Goal: Task Accomplishment & Management: Use online tool/utility

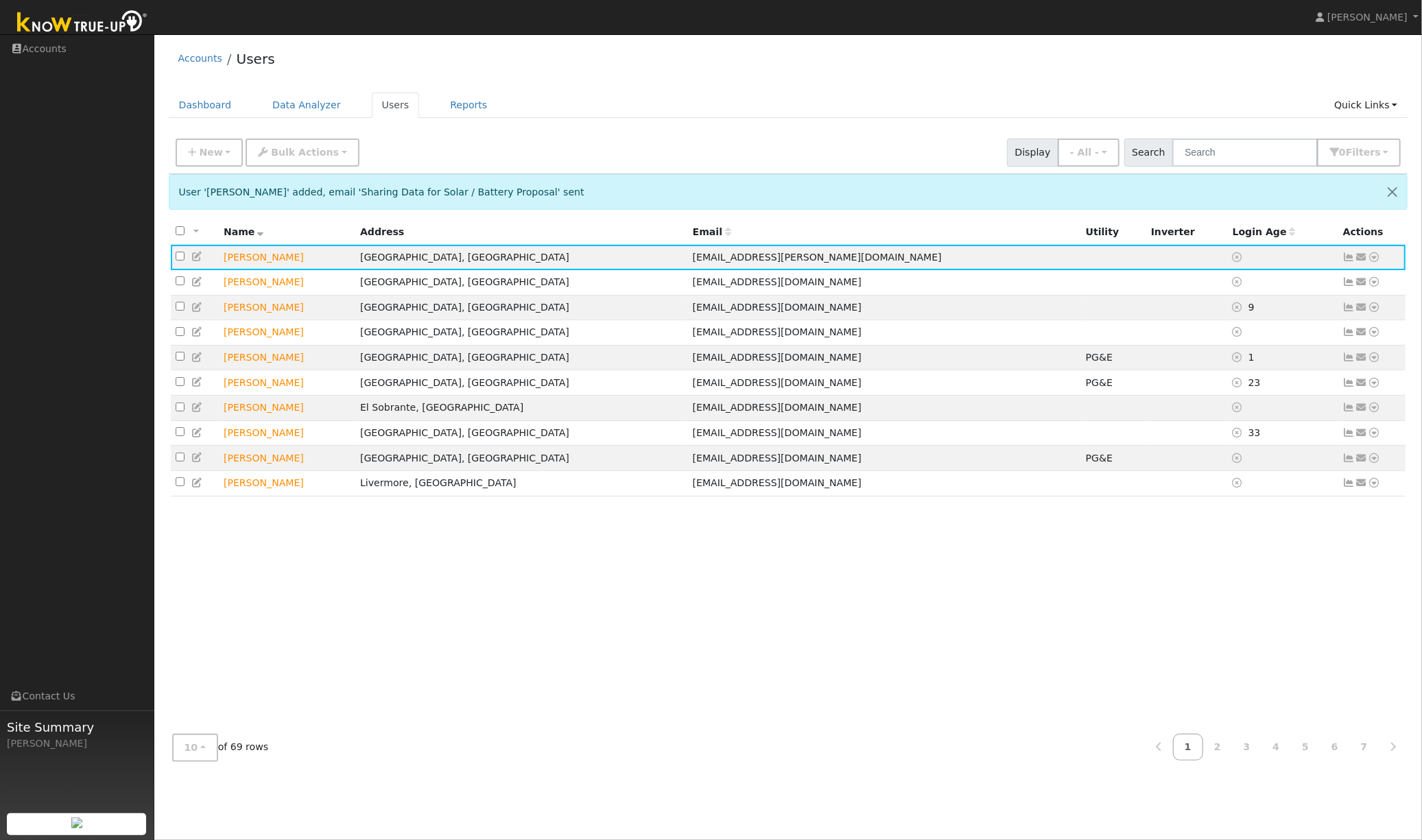
click at [664, 106] on ul "Dashboard Data Analyzer Users Reports Quick Links Quick Add Quick Connect Run a…" at bounding box center [787, 106] width 1239 height 25
click at [1378, 255] on icon at bounding box center [1374, 257] width 13 height 10
click at [1345, 279] on link "Data Analyzer" at bounding box center [1328, 280] width 99 height 19
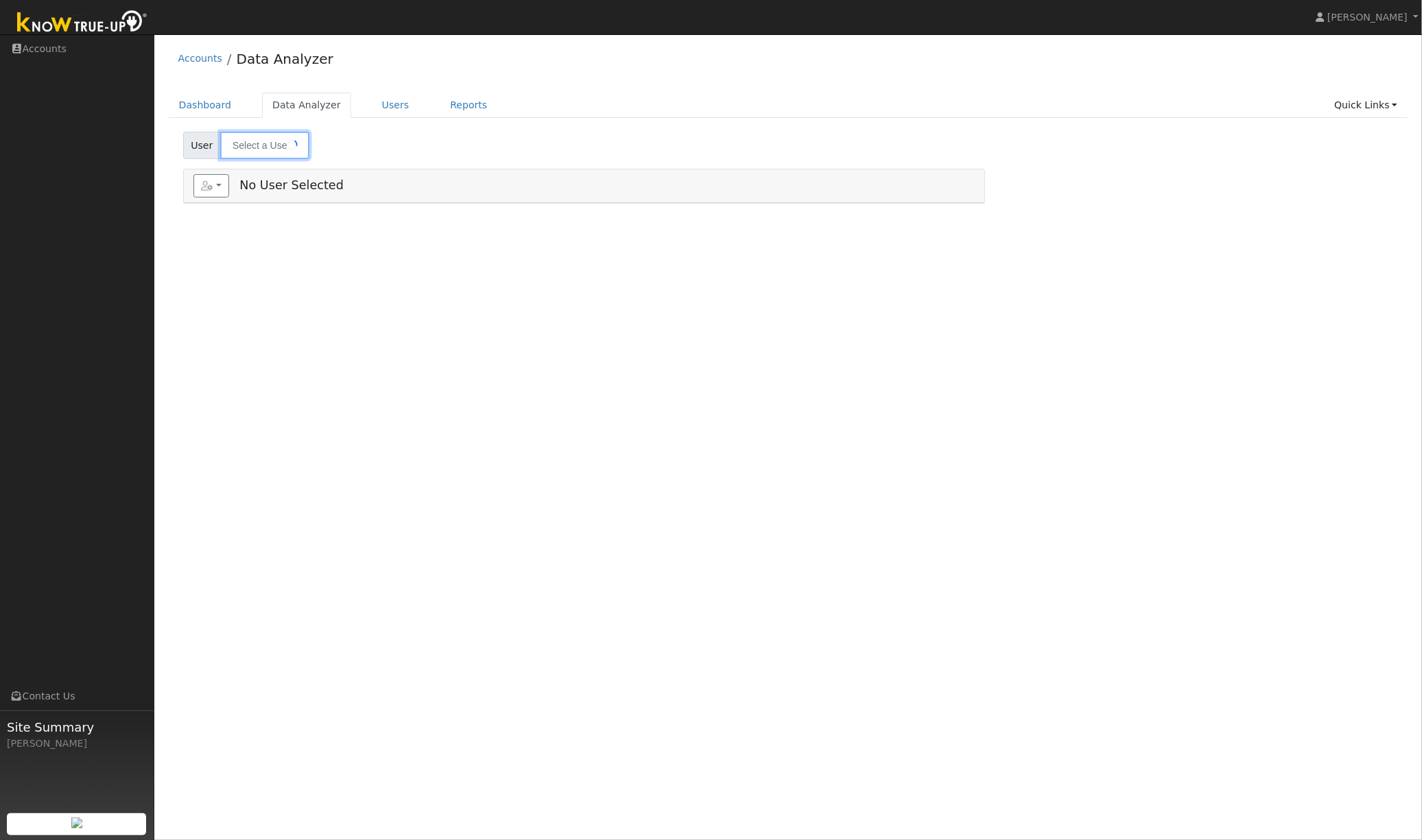
type input "[PERSON_NAME]"
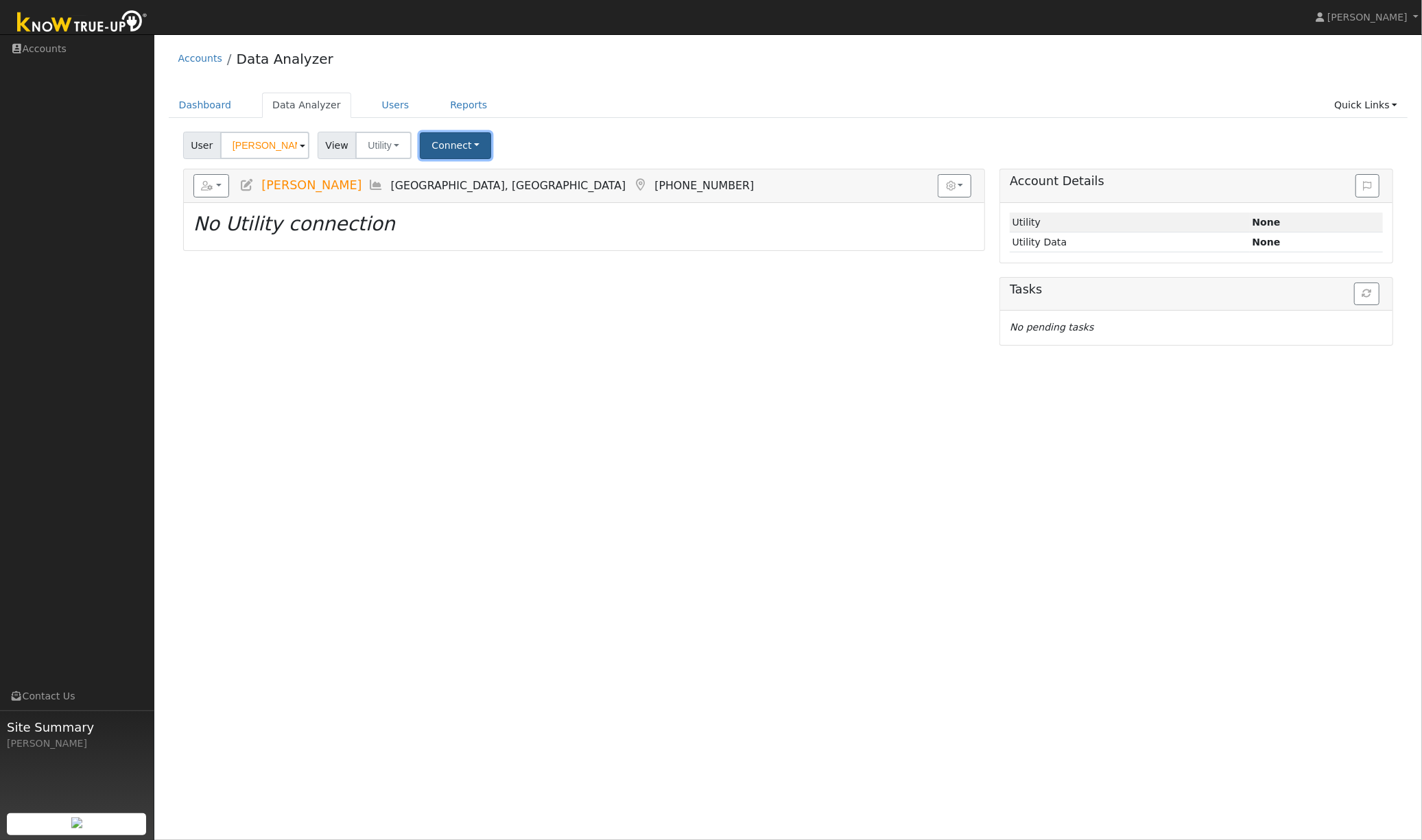
click at [473, 152] on button "Connect" at bounding box center [455, 145] width 71 height 26
click at [470, 177] on link "Select a Provider" at bounding box center [475, 175] width 107 height 19
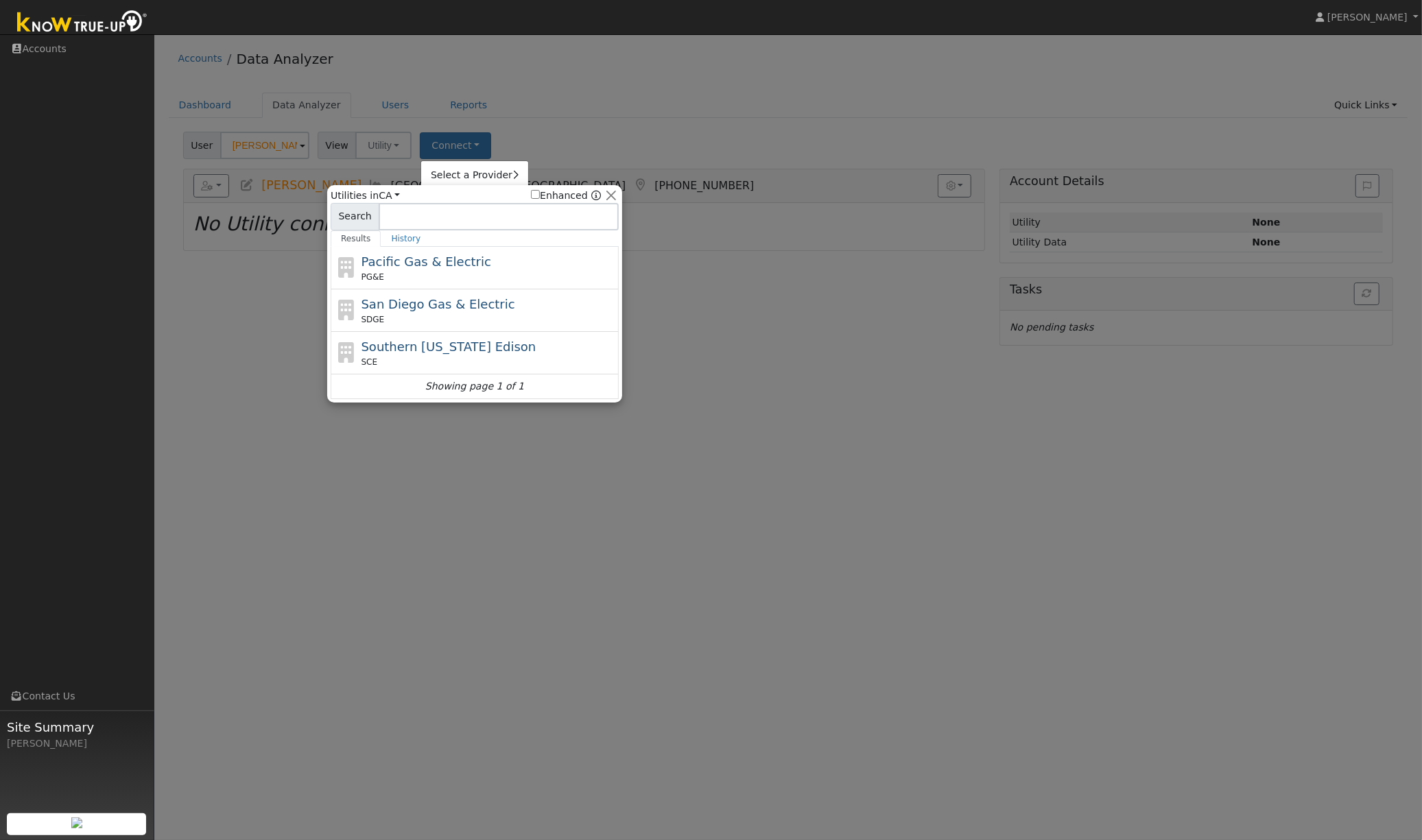
click at [489, 267] on div "Pacific Gas & Electric PG&E" at bounding box center [489, 268] width 255 height 31
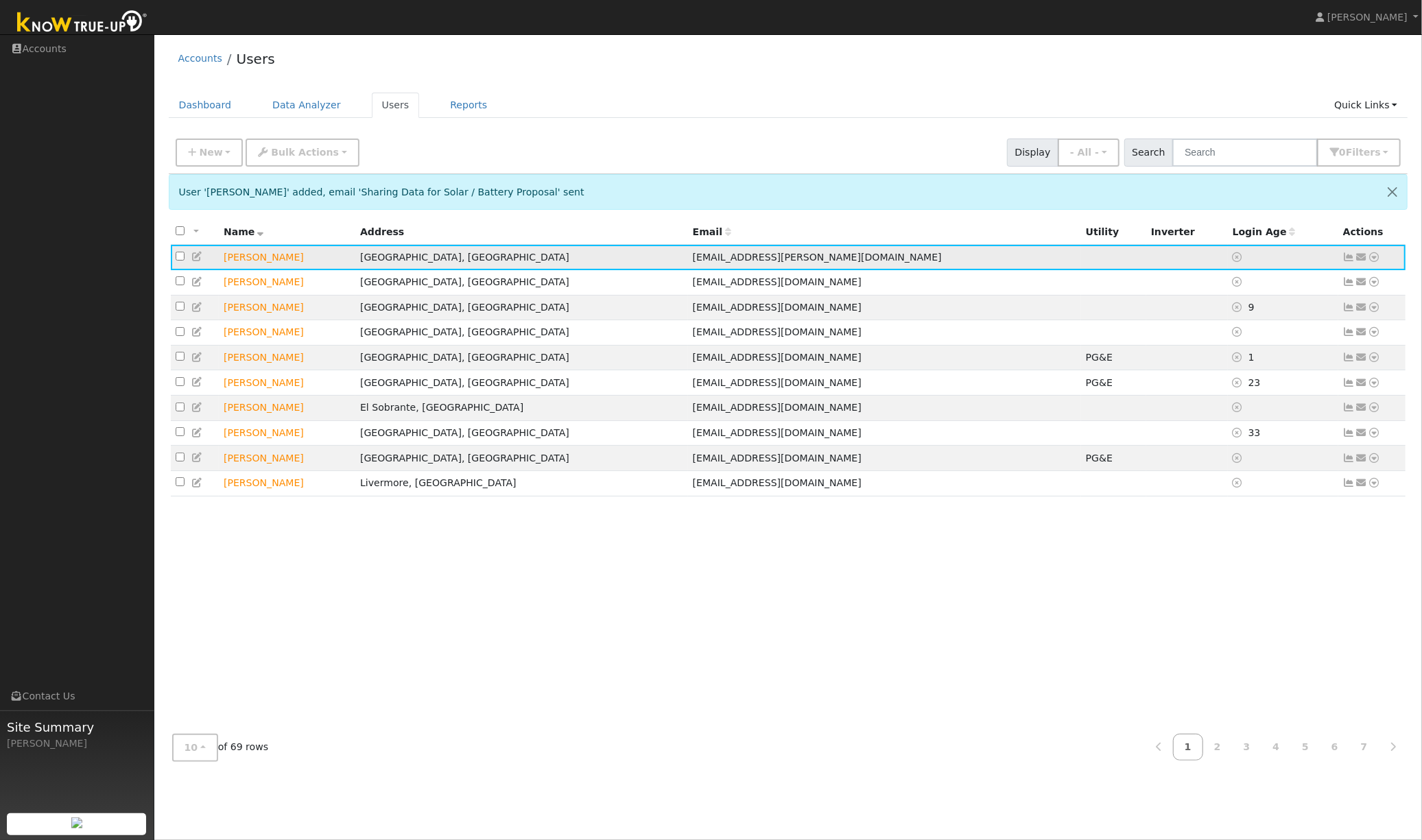
click at [1348, 257] on icon at bounding box center [1349, 257] width 13 height 10
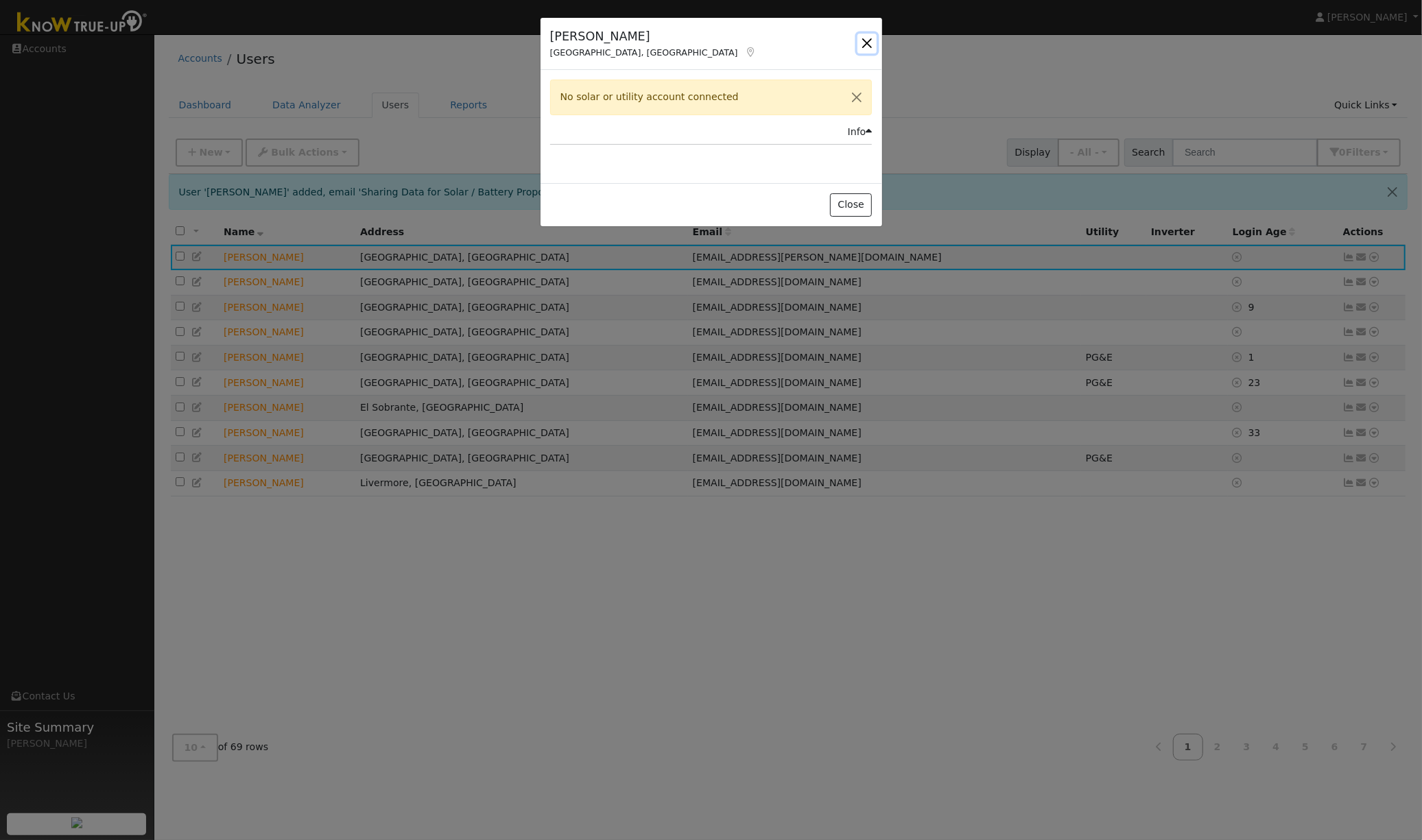
click at [864, 41] on button "button" at bounding box center [867, 43] width 19 height 19
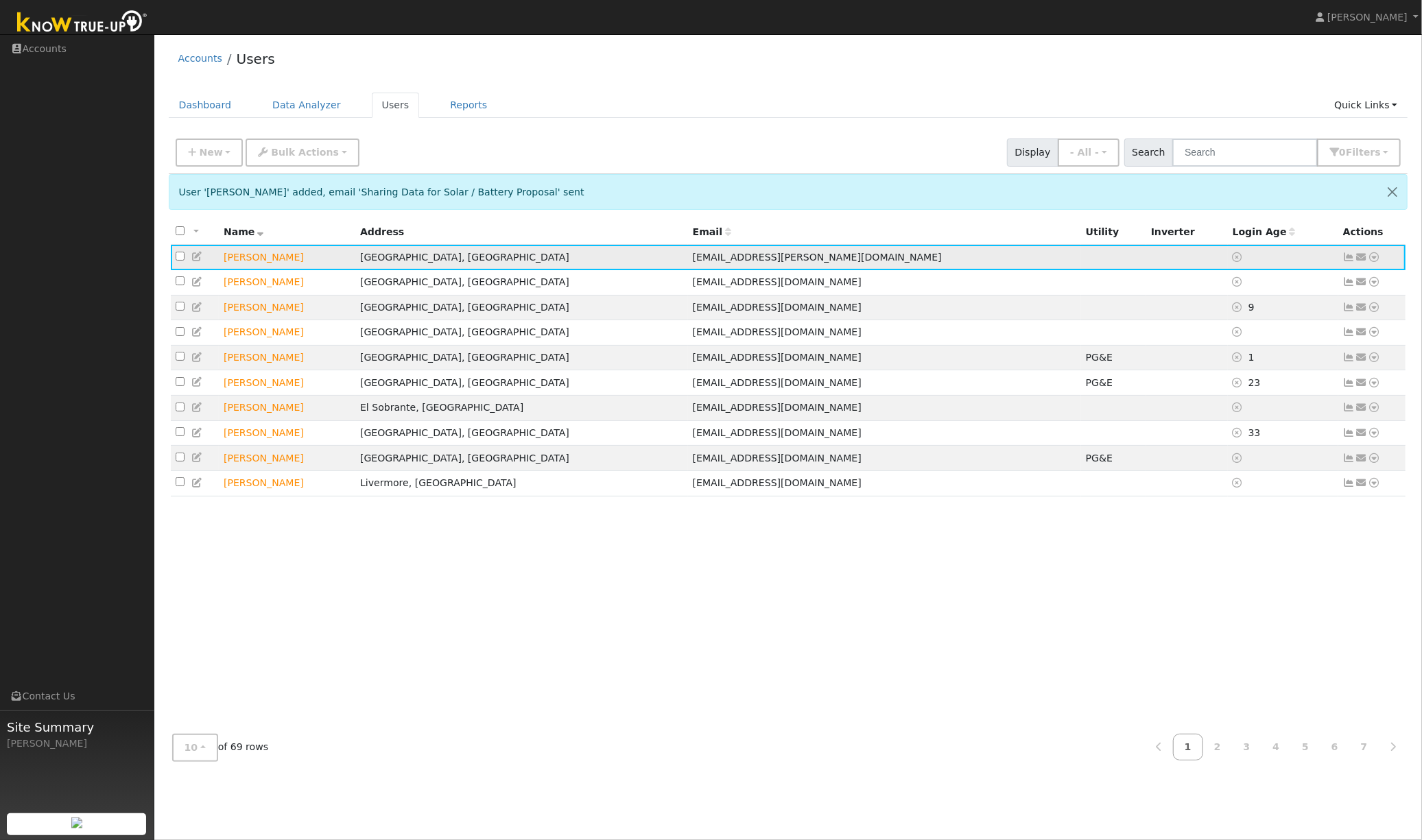
click at [1373, 258] on icon at bounding box center [1374, 257] width 13 height 10
click at [1347, 283] on link "Data Analyzer" at bounding box center [1328, 280] width 99 height 19
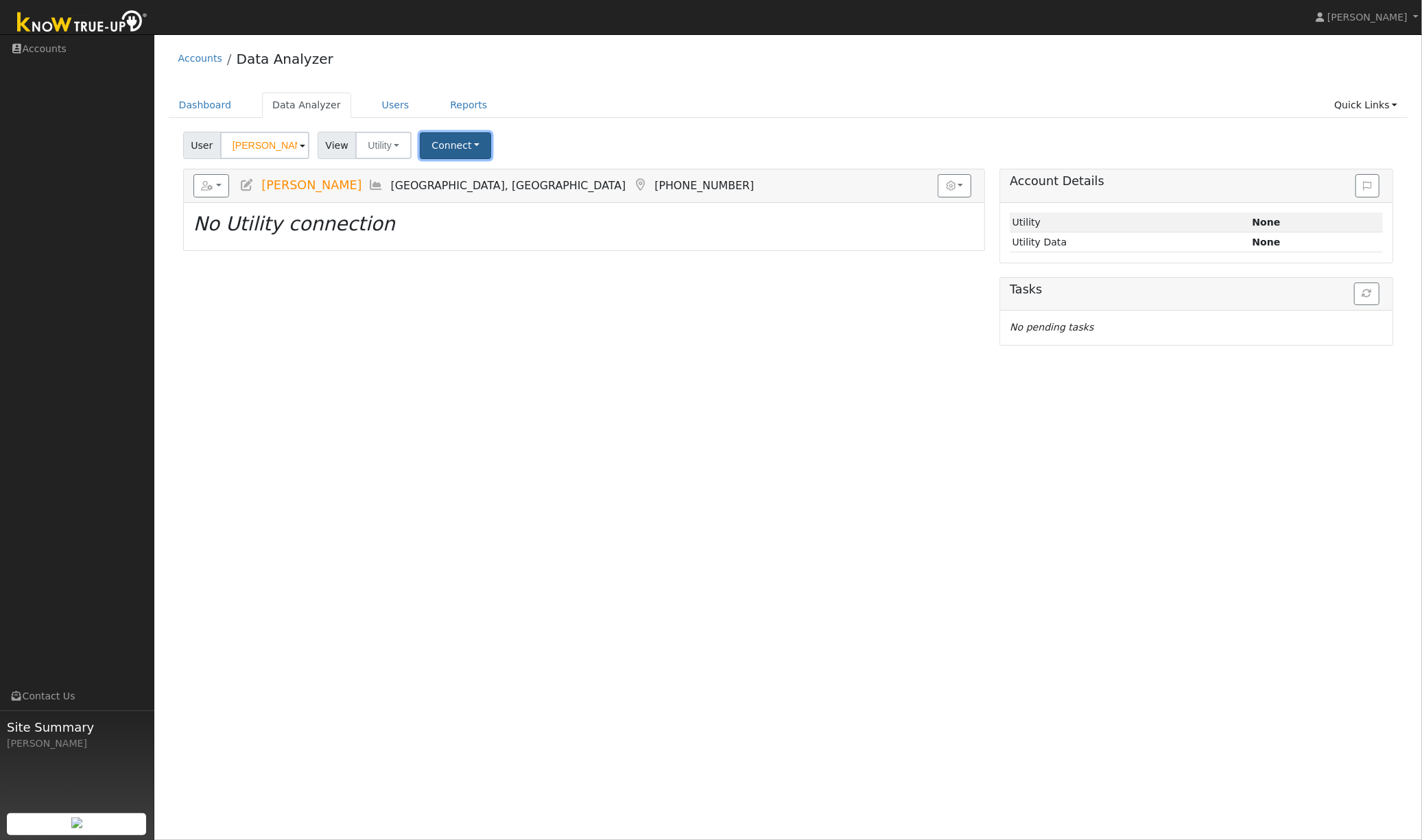
click at [455, 147] on button "Connect" at bounding box center [455, 145] width 71 height 26
click at [460, 169] on link "Select a Provider" at bounding box center [475, 175] width 107 height 19
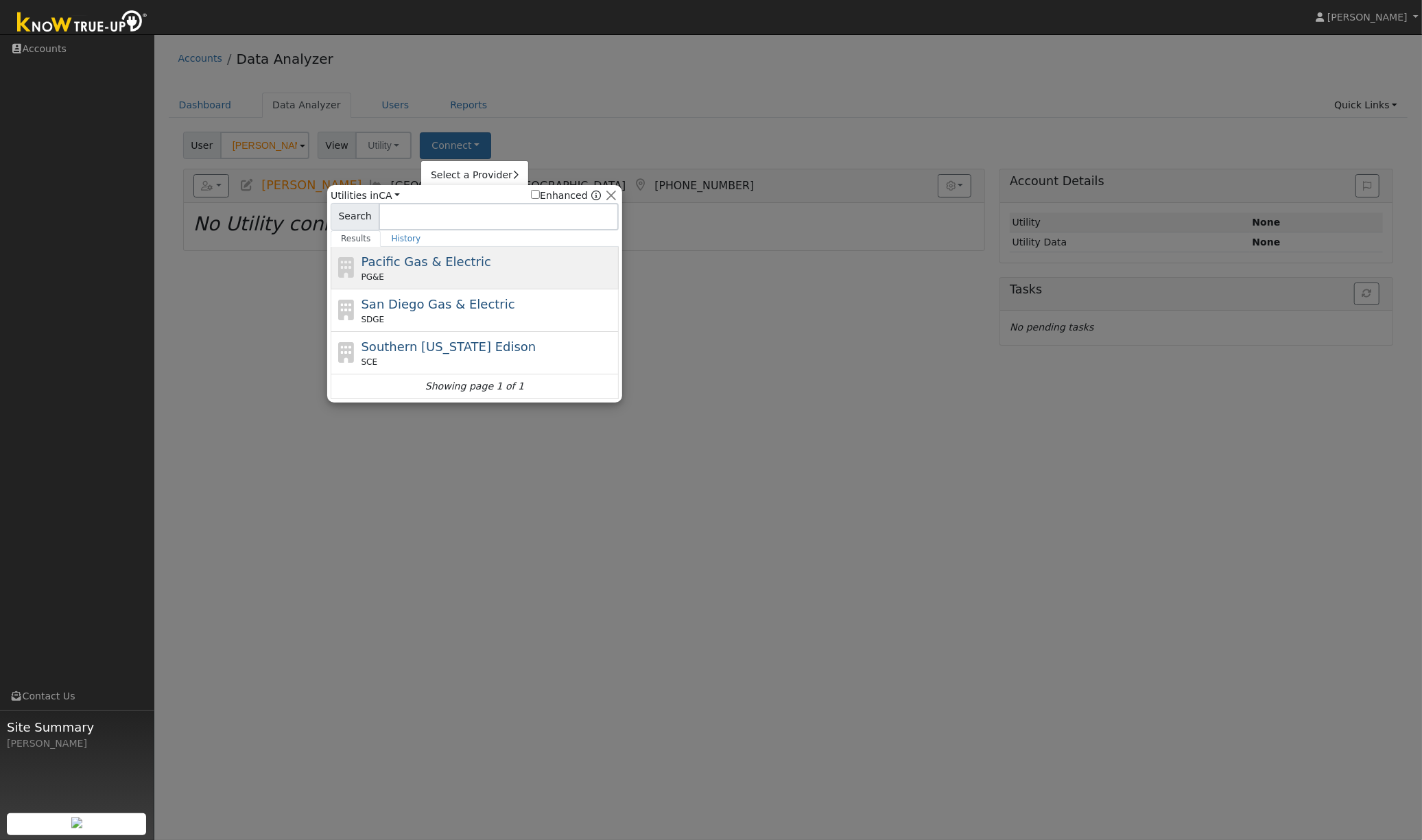
click at [447, 268] on span "Pacific Gas & Electric" at bounding box center [426, 262] width 129 height 15
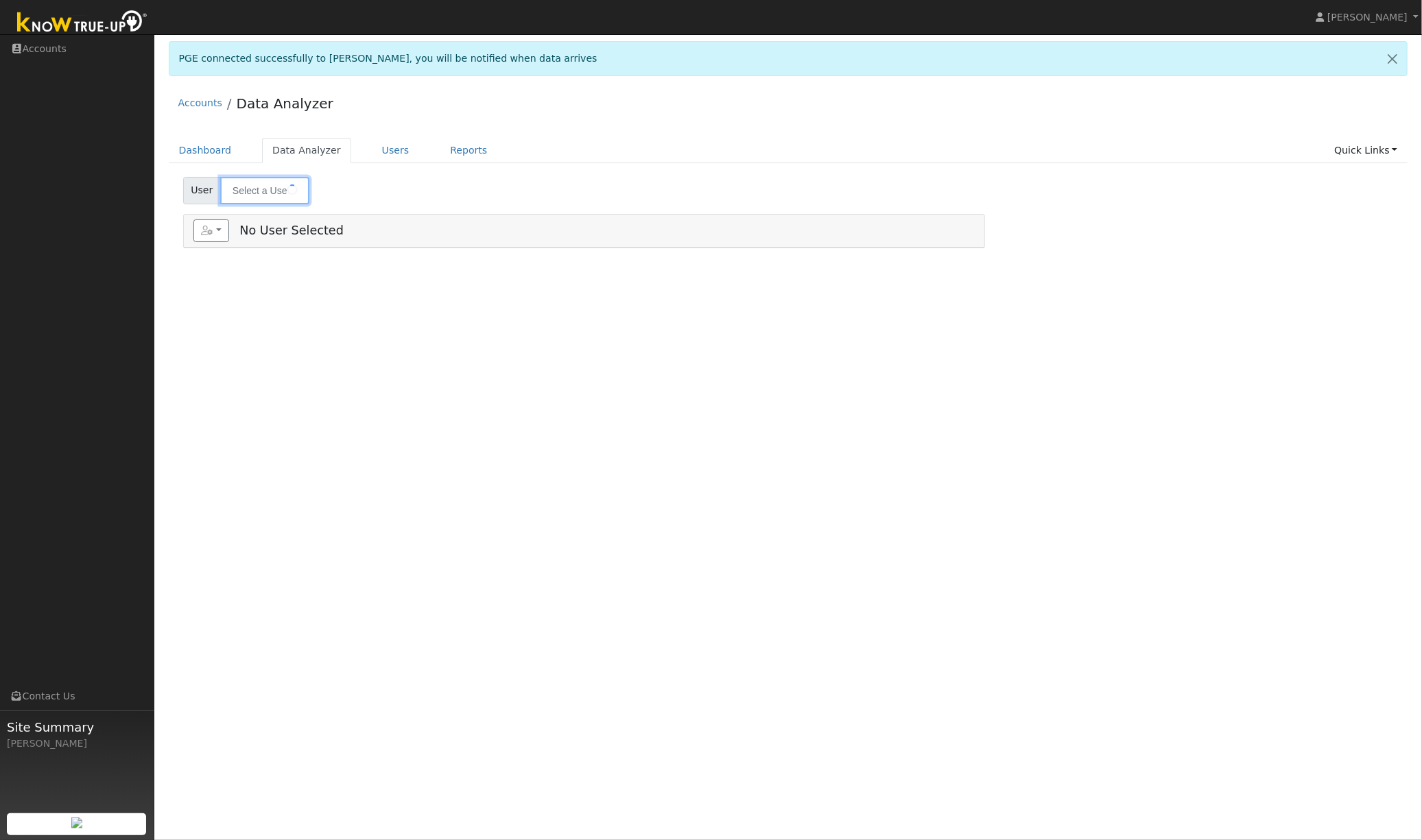
type input "[PERSON_NAME]"
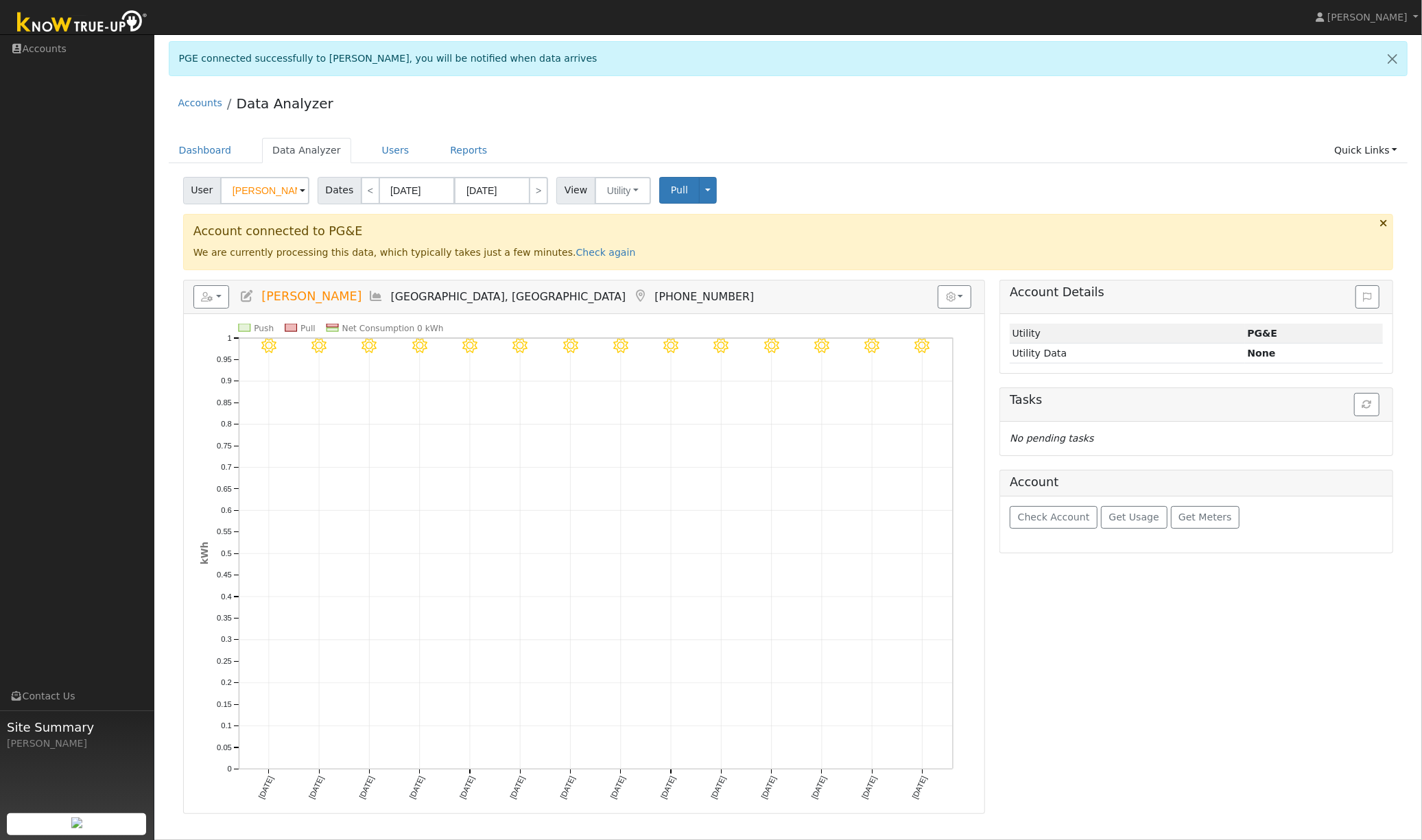
click at [855, 113] on div "Accounts Data Analyzer" at bounding box center [787, 106] width 1239 height 42
click at [702, 112] on div "Accounts Data Analyzer" at bounding box center [787, 106] width 1239 height 42
click at [463, 147] on link "Reports" at bounding box center [468, 150] width 57 height 25
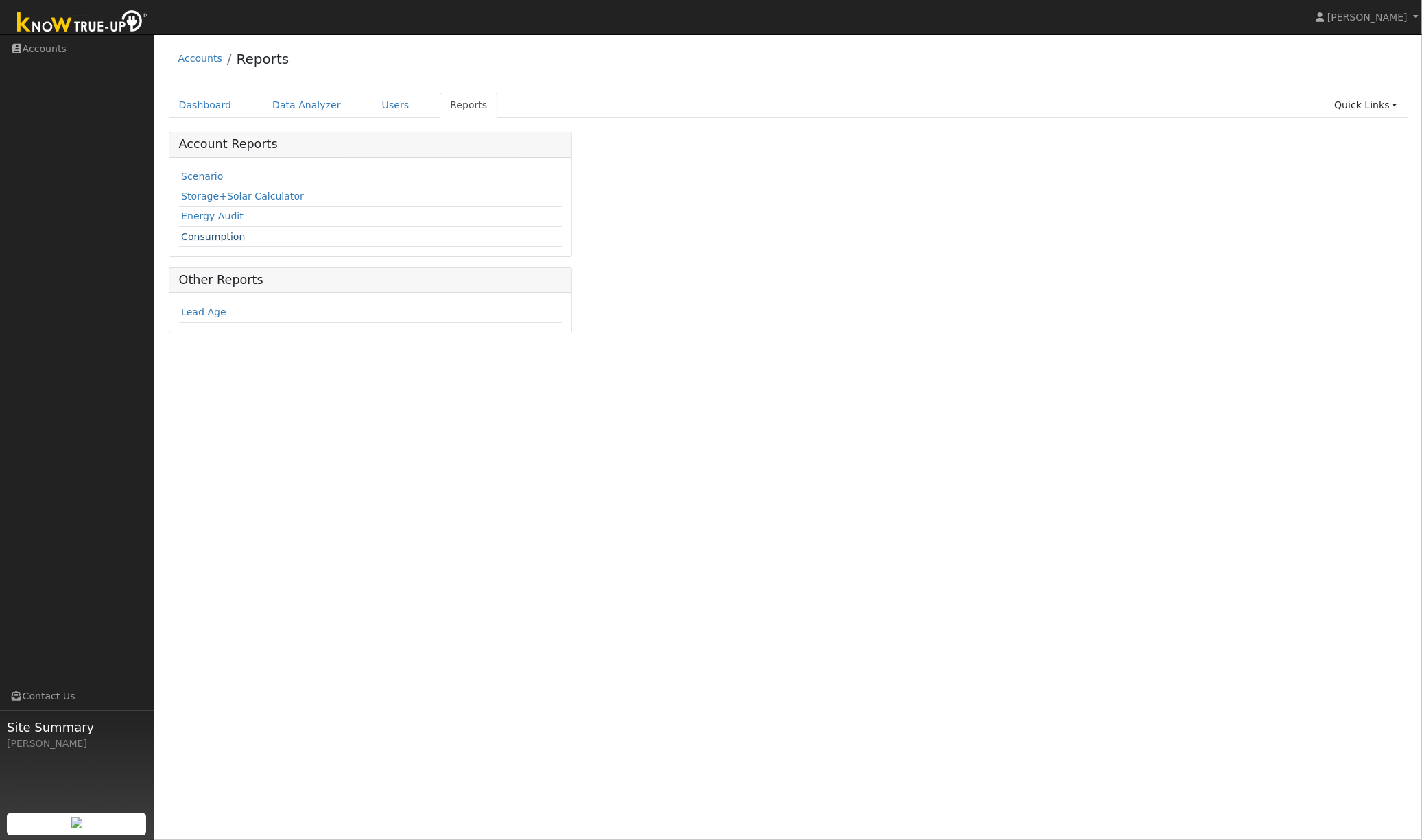
click at [208, 238] on link "Consumption" at bounding box center [213, 237] width 64 height 11
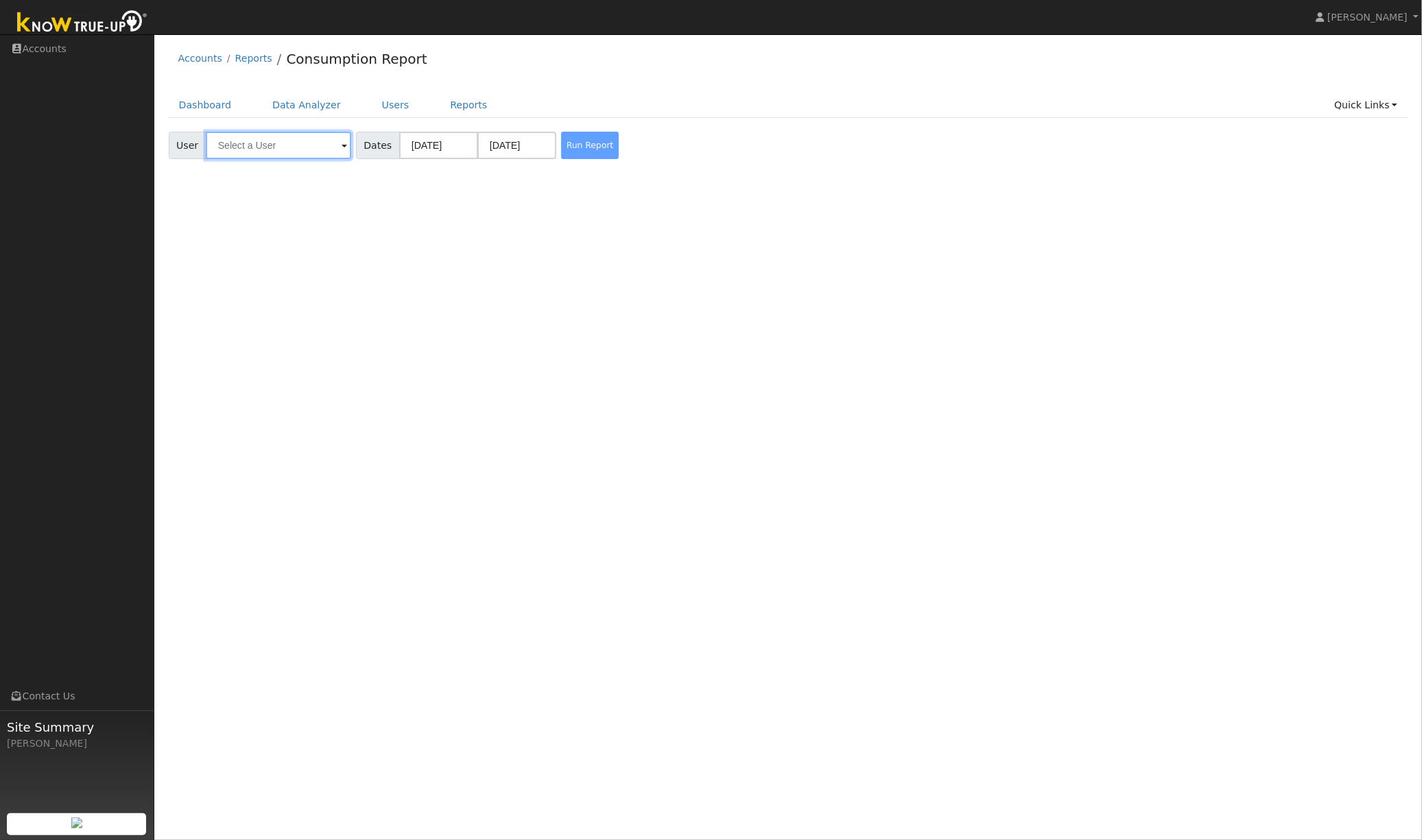
click at [289, 153] on input "text" at bounding box center [279, 146] width 146 height 27
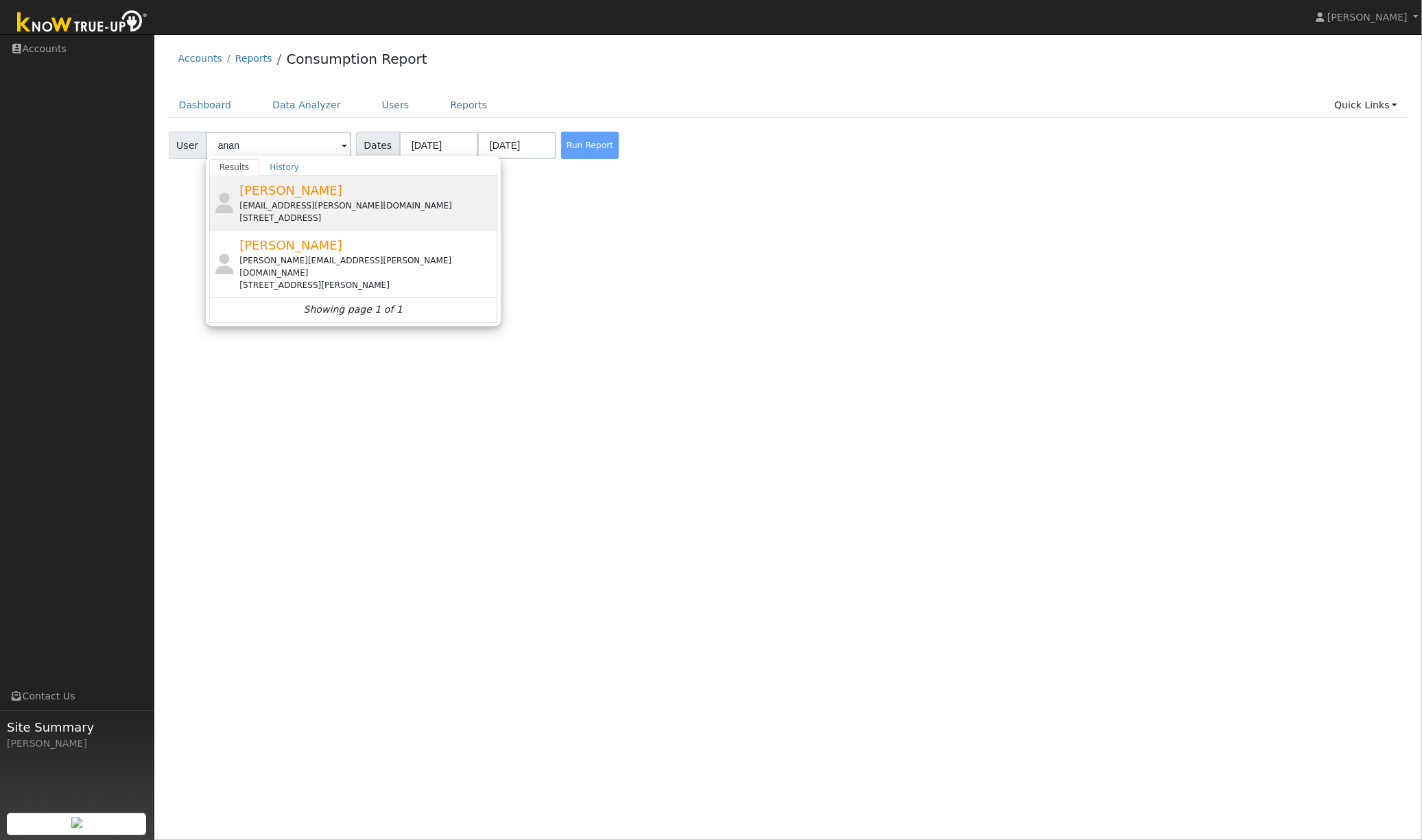
click at [297, 202] on div "[EMAIL_ADDRESS][PERSON_NAME][DOMAIN_NAME]" at bounding box center [367, 206] width 255 height 13
type input "[PERSON_NAME]"
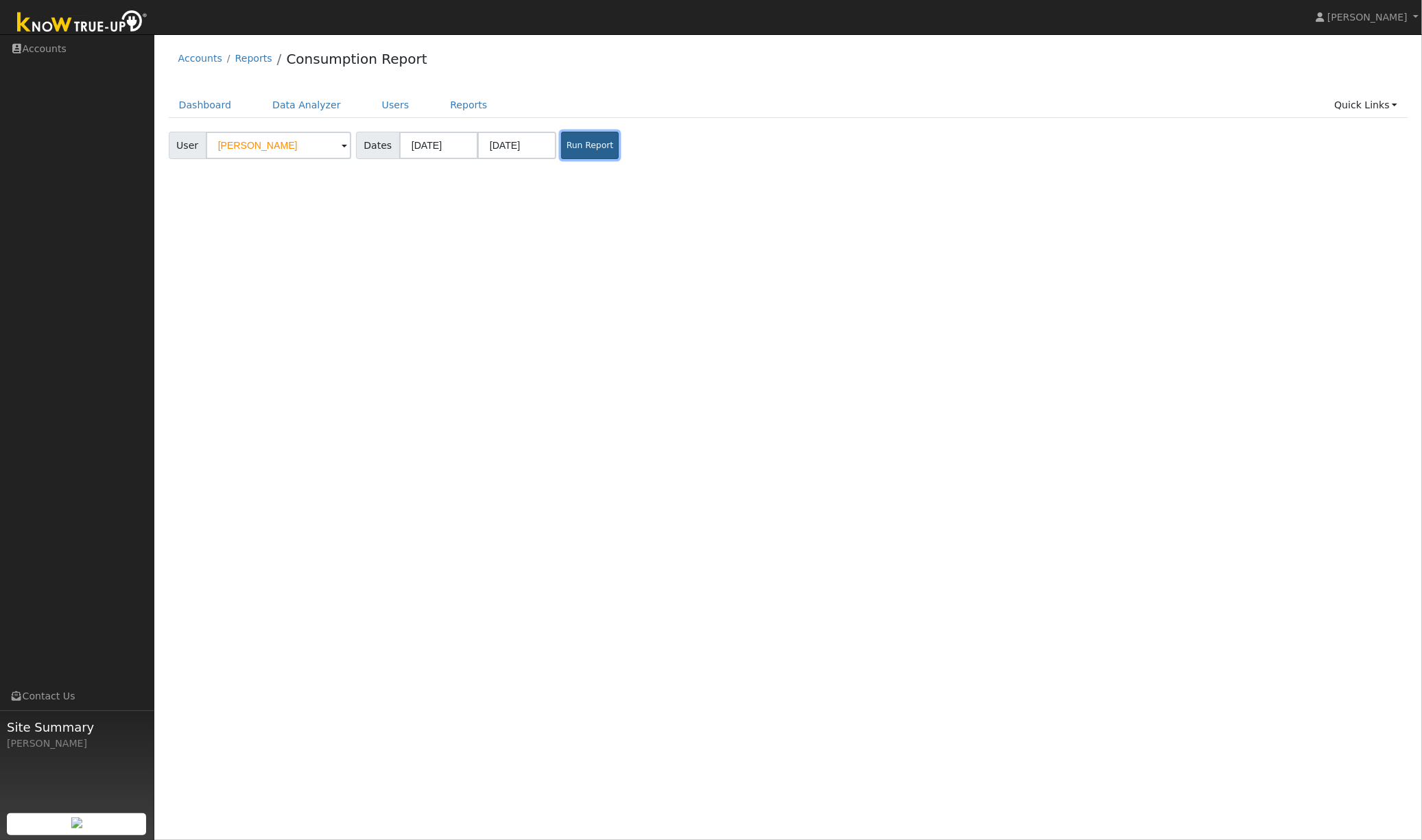
click at [579, 153] on button "Run Report" at bounding box center [589, 146] width 57 height 27
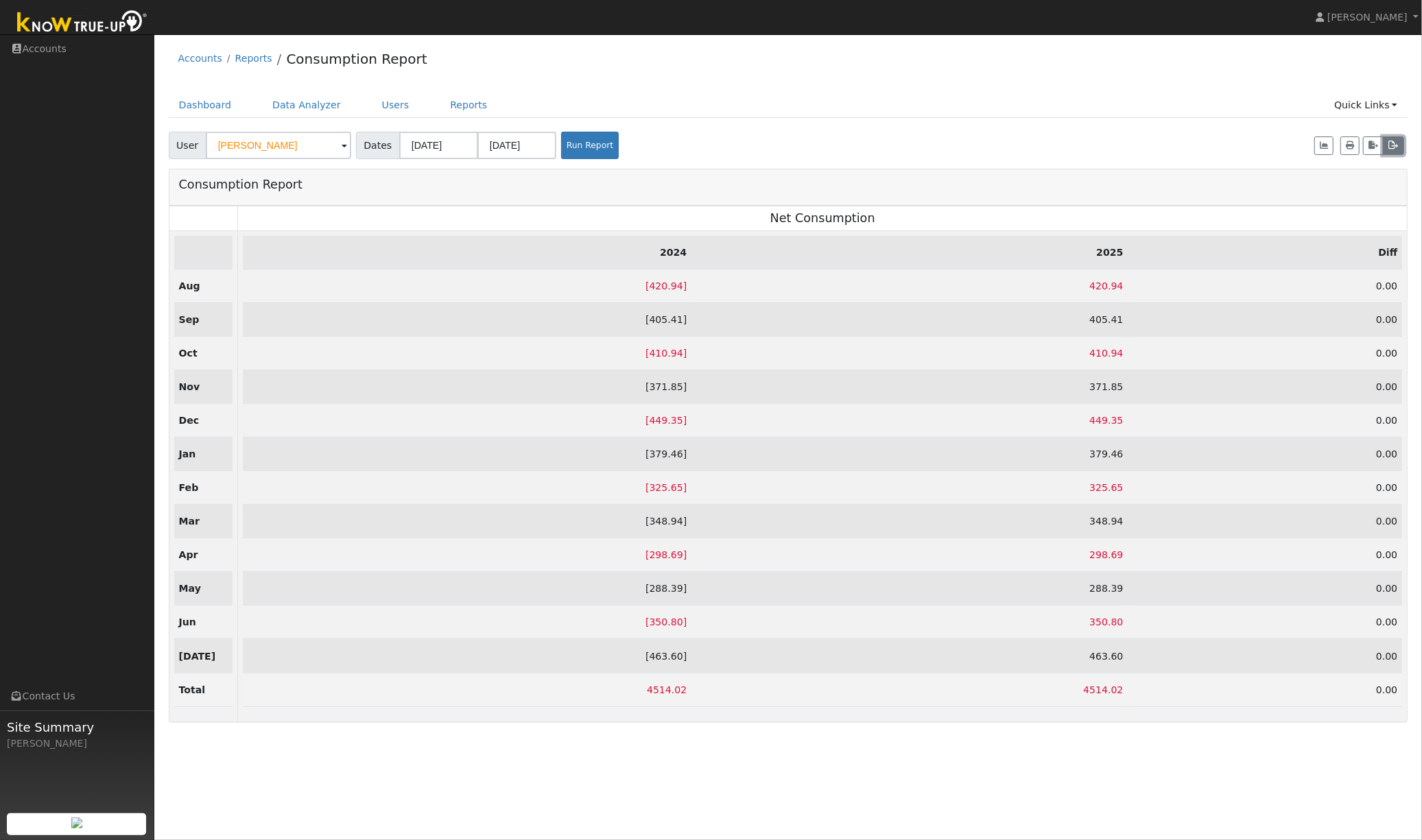
click at [1397, 148] on icon "button" at bounding box center [1393, 145] width 10 height 8
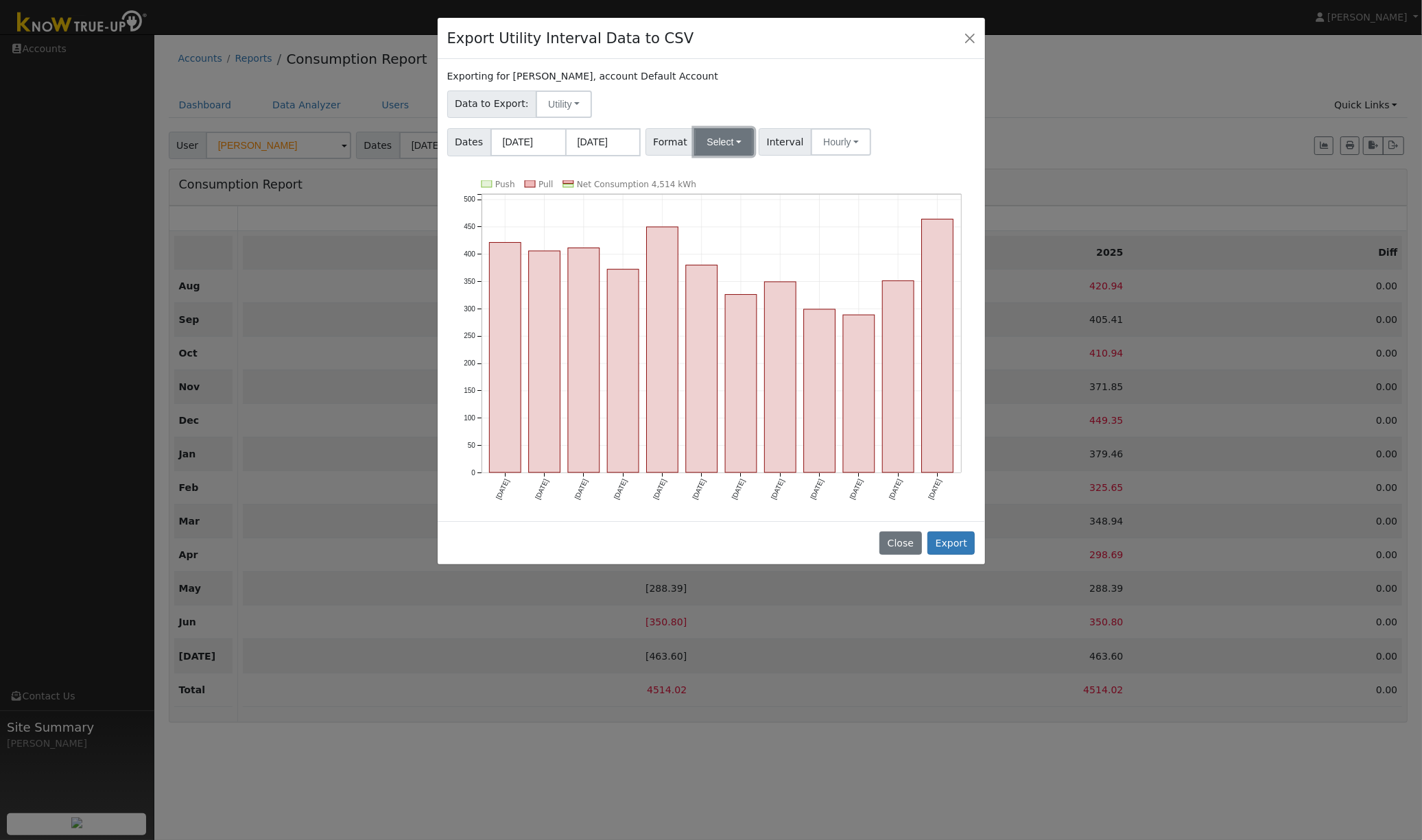
click at [719, 144] on button "Select" at bounding box center [724, 142] width 60 height 27
click at [722, 296] on link "OpenSolar" at bounding box center [743, 299] width 98 height 19
click at [849, 144] on button "Hourly" at bounding box center [860, 142] width 60 height 27
click at [849, 177] on link "15 Minute" at bounding box center [875, 172] width 96 height 19
click at [954, 546] on button "Export" at bounding box center [951, 543] width 47 height 24
